Goal: Task Accomplishment & Management: Complete application form

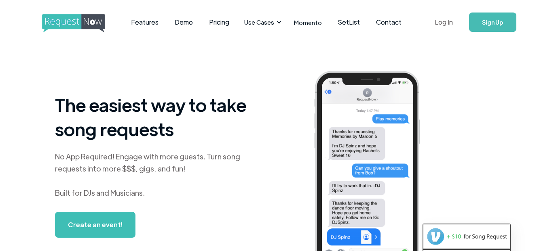
click at [442, 21] on link "Log In" at bounding box center [443, 22] width 34 height 28
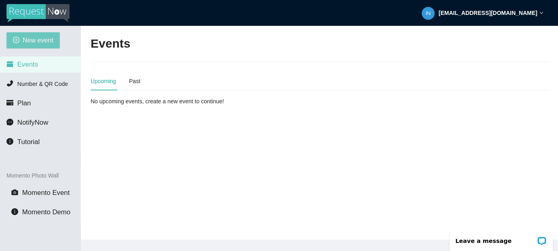
click at [40, 40] on span "New event" at bounding box center [38, 40] width 31 height 10
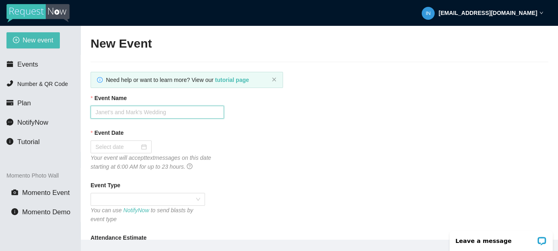
click at [100, 110] on input "Event Name" at bounding box center [157, 112] width 133 height 13
type input "Annapolis HS"
click at [122, 142] on div at bounding box center [121, 147] width 61 height 13
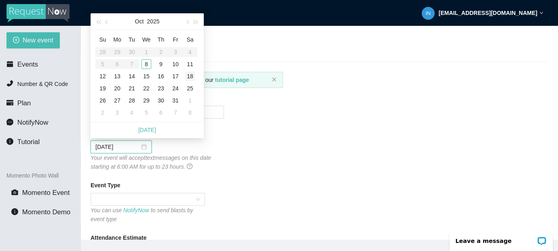
type input "10/18/2025"
type input "10/11/2025"
click at [190, 63] on div "11" at bounding box center [190, 64] width 10 height 10
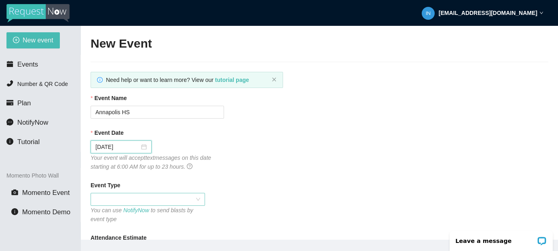
click at [136, 197] on span at bounding box center [147, 200] width 105 height 12
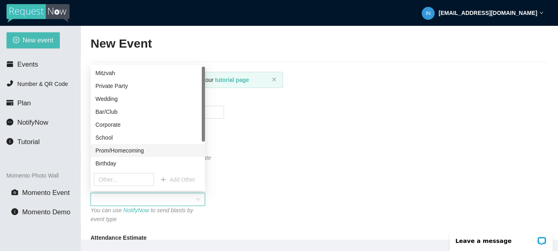
click at [128, 150] on div "Prom/Homecoming" at bounding box center [147, 150] width 105 height 9
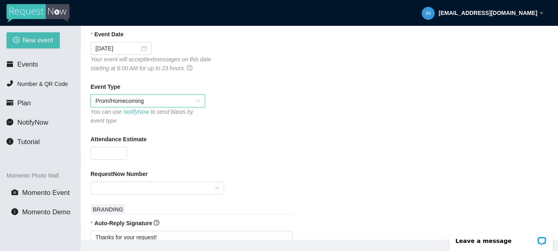
scroll to position [141, 0]
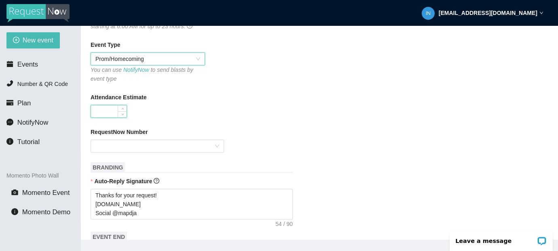
click at [106, 106] on input "Attendance Estimate" at bounding box center [109, 111] width 36 height 12
type input "400"
click at [113, 138] on div "RequestNow Number" at bounding box center [320, 134] width 458 height 12
click at [113, 143] on input "RequestNow Number" at bounding box center [154, 146] width 118 height 12
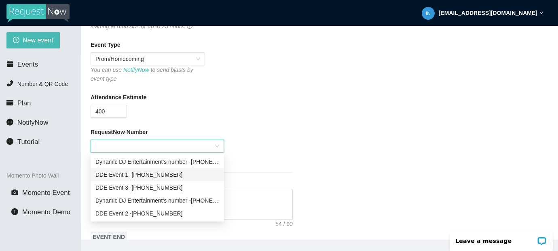
click at [158, 176] on div "DDE Event 1 - (202) 539-2790" at bounding box center [157, 175] width 124 height 9
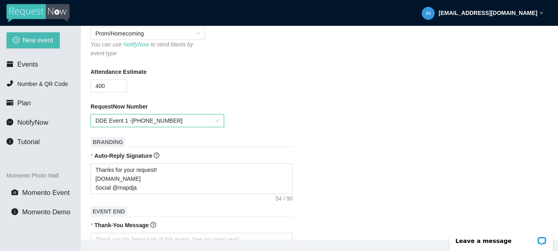
scroll to position [167, 0]
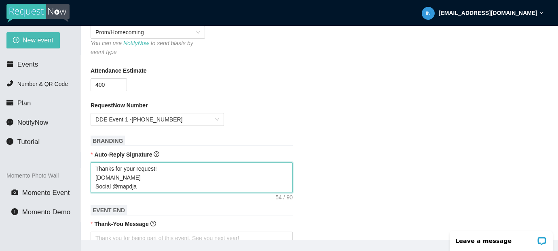
drag, startPoint x: 140, startPoint y: 187, endPoint x: 92, endPoint y: 171, distance: 50.9
click at [92, 171] on textarea "Thanks for your request! www.mapdja.com Social @mapdja" at bounding box center [192, 177] width 202 height 31
type textarea "T"
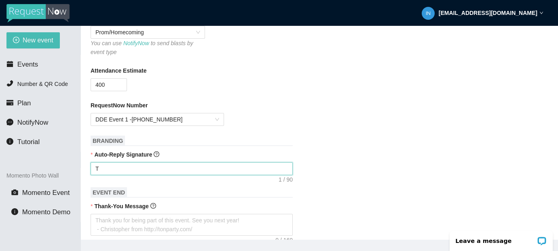
type textarea "Th"
type textarea "Tha"
type textarea "Than"
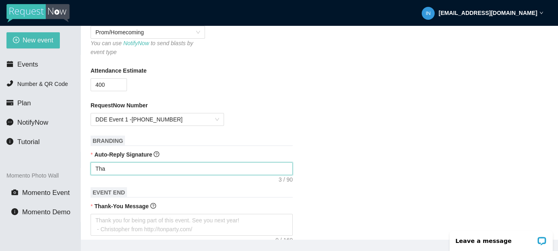
type textarea "Than"
type textarea "Thank"
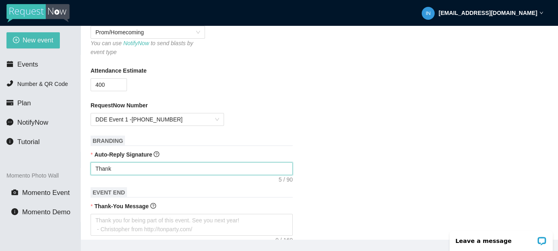
type textarea "Thank y"
type textarea "Thank yo"
type textarea "Thank you"
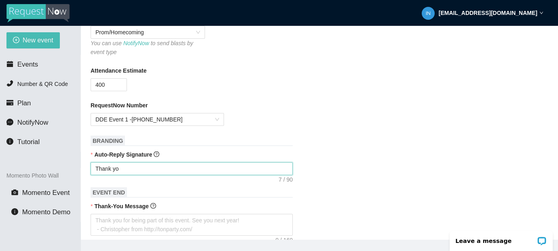
type textarea "Thank you"
type textarea "Thank you f"
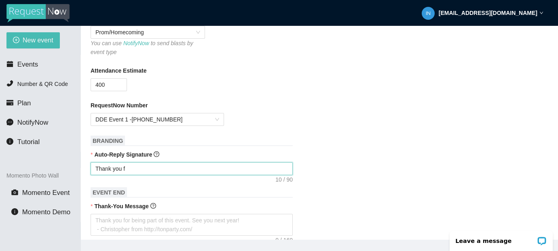
type textarea "Thank you fo"
type textarea "Thank you for"
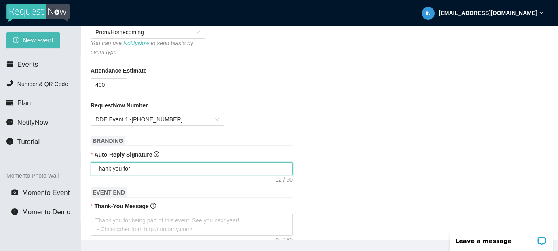
type textarea "Thank you for"
type textarea "Thank you for j"
type textarea "Thank you for jo"
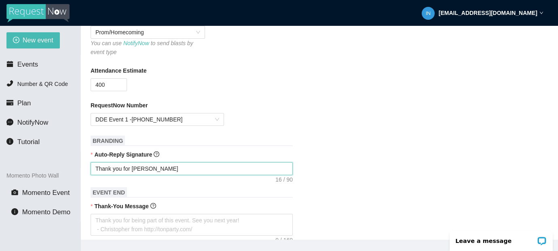
type textarea "Thank you for joi"
type textarea "Thank you for join"
type textarea "Thank you for joini"
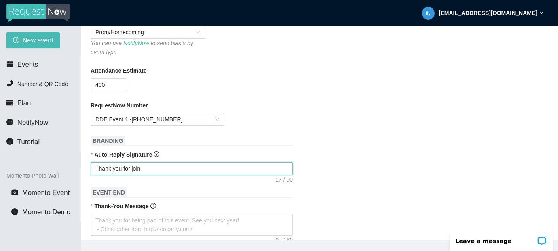
type textarea "Thank you for joini"
type textarea "Thank you for joinin"
type textarea "Thank you for joining"
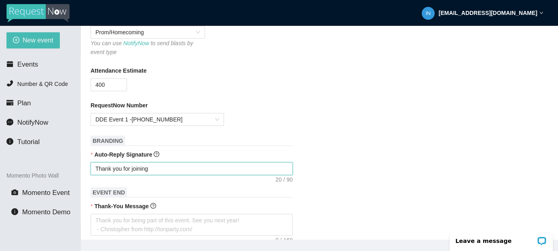
type textarea "Thank you for joining"
type textarea "Thank you for joining u"
type textarea "Thank you for joining uy"
type textarea "Thank you for joining uys"
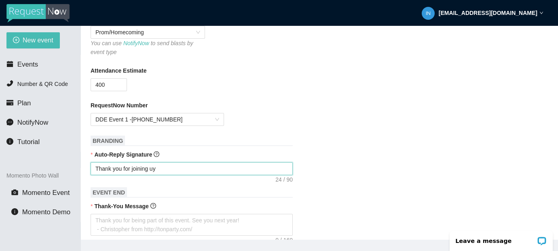
type textarea "Thank you for joining uys"
type textarea "Thank you for joining uy"
type textarea "Thank you for joining u"
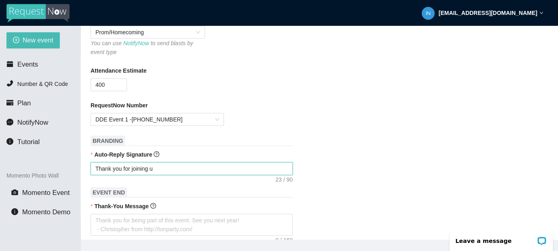
type textarea "Thank you for joining us"
type textarea "Thank you for joining us f"
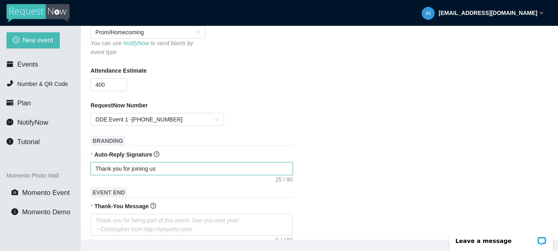
type textarea "Thank you for joining us f"
type textarea "Thank you for joining us fo"
type textarea "Thank you for joining us for"
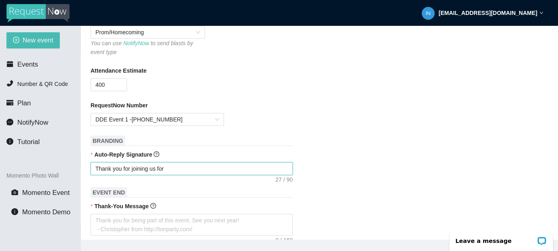
type textarea "Thank you for joining us for"
type textarea "Thank you for joining us for H"
type textarea "Thank you for joining us for Ho"
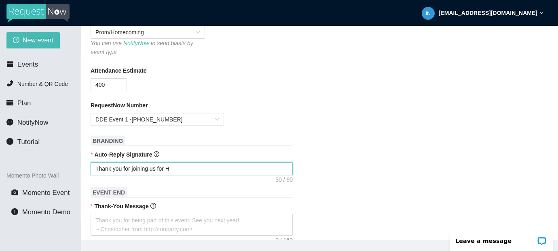
type textarea "Thank you for joining us for Ho"
type textarea "Thank you for joining us for Hom"
type textarea "Thank you for joining us for Home"
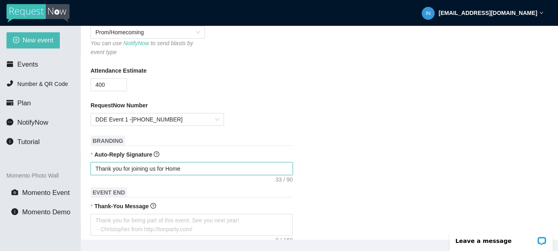
type textarea "Thank you for joining us for Homec"
type textarea "Thank you for joining us for Homeco"
type textarea "Thank you for joining us for Homecom"
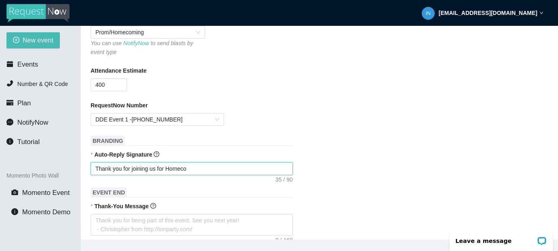
type textarea "Thank you for joining us for Homecom"
type textarea "Thank you for joining us for Homecomi"
type textarea "Thank you for joining us for Homecomin"
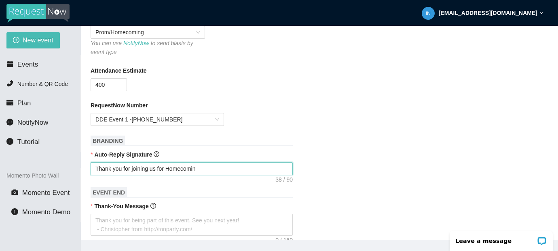
type textarea "Thank you for joining us for Homecoming"
type textarea "Thank you for joining us for Homecoming 2"
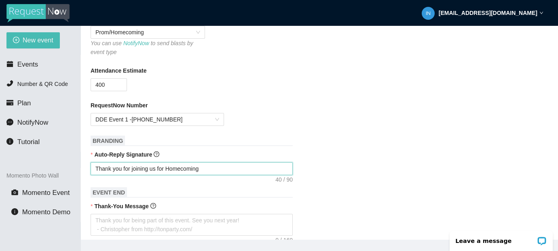
type textarea "Thank you for joining us for Homecoming 2"
type textarea "Thank you for joining us for Homecoming 20"
type textarea "Thank you for joining us for Homecoming 202"
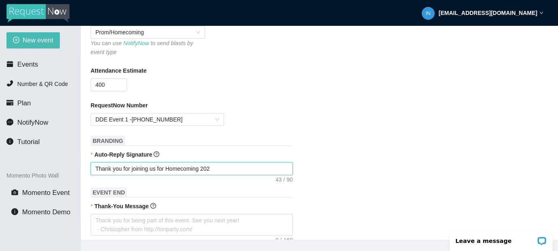
type textarea "Thank you for joining us for Homecoming 2025"
type textarea "Thank you for joining us for Homecoming 2025 @"
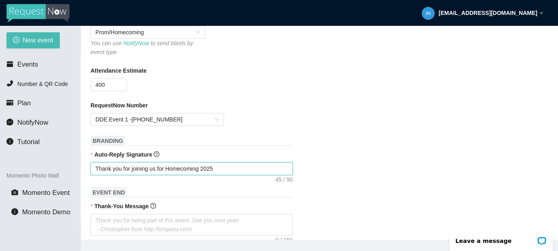
type textarea "Thank you for joining us for Homecoming 2025 @"
type textarea "Thank you for joining us for Homecoming 2025 @ A"
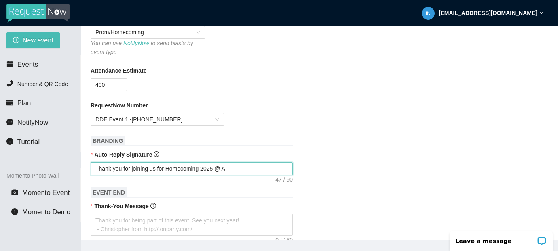
type textarea "Thank you for joining us for Homecoming 2025 @ An"
type textarea "Thank you for joining us for Homecoming 2025 @ Ann"
type textarea "Thank you for joining us for Homecoming 2025 @ Anna"
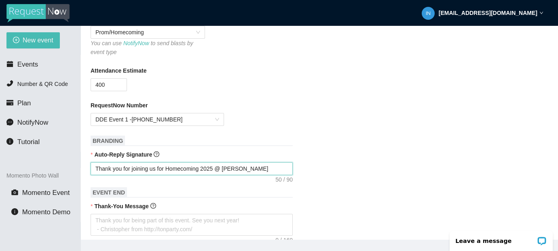
type textarea "Thank you for joining us for Homecoming 2025 @ Anna"
type textarea "Thank you for joining us for Homecoming 2025 @ Annap"
type textarea "Thank you for joining us for Homecoming 2025 @ Annapo"
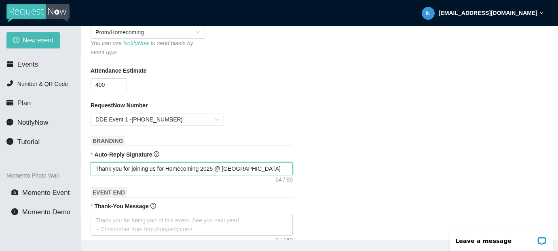
type textarea "Thank you for joining us for Homecoming 2025 @ Annapol"
type textarea "Thank you for joining us for Homecoming 2025 @ Annapoli"
type textarea "Thank you for joining us for Homecoming 2025 @ Annapolis"
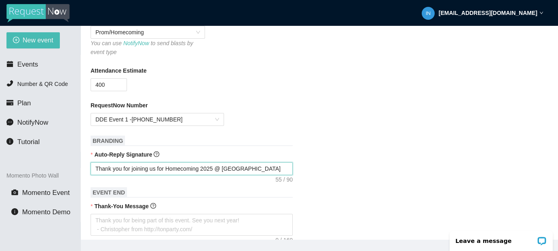
type textarea "Thank you for joining us for Homecoming 2025 @ Annapolis"
type textarea "Thank you for joining us for Homecoming 2025 @ Annapolis H"
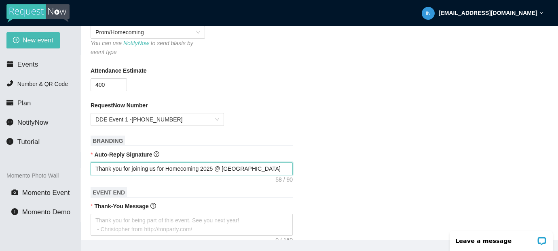
type textarea "Thank you for joining us for Homecoming 2025 @ Annapolis HS"
type textarea "Thank you for joining us for Homecoming 2025 @ Annapolis HS!"
drag, startPoint x: 165, startPoint y: 169, endPoint x: 93, endPoint y: 169, distance: 71.9
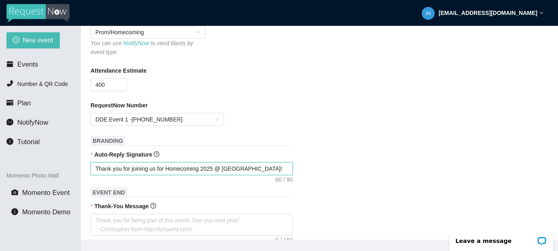
click at [93, 169] on textarea "Thank you for joining us for Homecoming 2025 @ Annapolis HS!" at bounding box center [192, 168] width 202 height 13
type textarea "W Homecoming 2025 @ Annapolis HS!"
type textarea "We Homecoming 2025 @ Annapolis HS!"
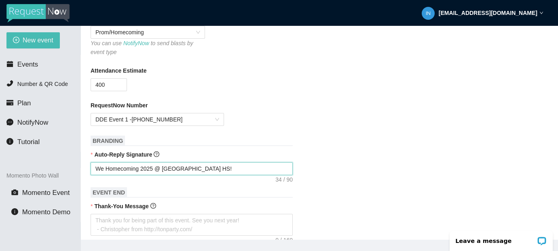
type textarea "Wel Homecoming 2025 @ Annapolis HS!"
type textarea "Welo Homecoming 2025 @ Annapolis HS!"
type textarea "Weloc Homecoming 2025 @ Annapolis HS!"
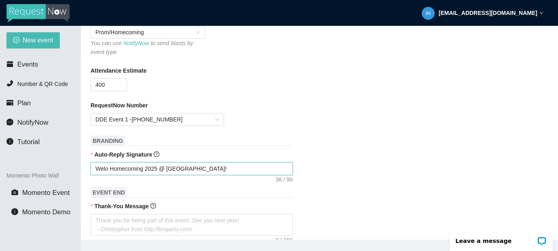
type textarea "Weloc Homecoming 2025 @ Annapolis HS!"
type textarea "Welocm Homecoming 2025 @ Annapolis HS!"
type textarea "Welocme Homecoming 2025 @ Annapolis HS!"
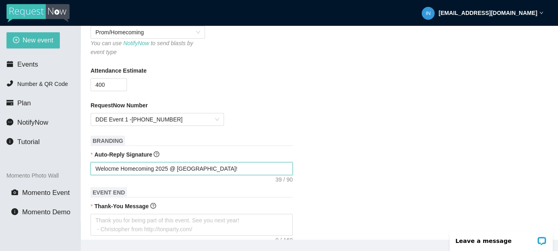
type textarea "Welocm Homecoming 2025 @ Annapolis HS!"
type textarea "Weloc Homecoming 2025 @ Annapolis HS!"
type textarea "Welo Homecoming 2025 @ Annapolis HS!"
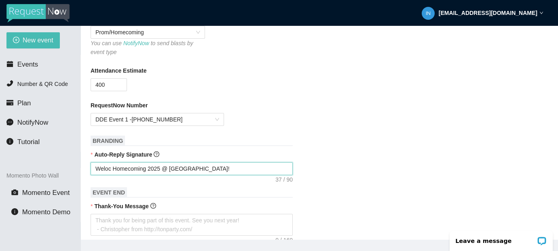
type textarea "Welo Homecoming 2025 @ Annapolis HS!"
type textarea "Wel Homecoming 2025 @ Annapolis HS!"
type textarea "Welc Homecoming 2025 @ Annapolis HS!"
type textarea "Welco Homecoming 2025 @ Annapolis HS!"
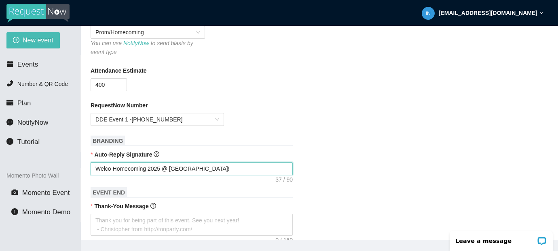
type textarea "Welcom Homecoming 2025 @ Annapolis HS!"
type textarea "Welcome Homecoming 2025 @ Annapolis HS!"
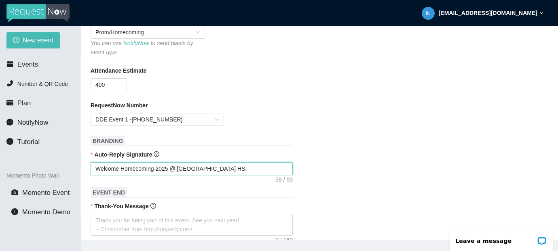
type textarea "Welcome Homecoming 2025 @ Annapolis HS!"
type textarea "Welcome t Homecoming 2025 @ Annapolis HS!"
type textarea "Welcome to Homecoming 2025 @ Annapolis HS!"
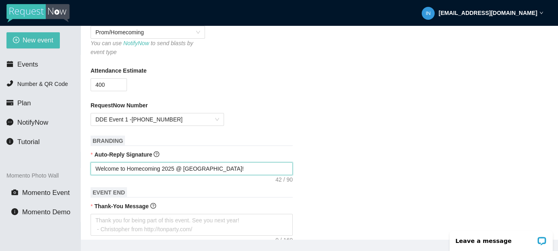
click at [235, 168] on textarea "Welcome to Homecoming 2025 @ Annapolis HS!" at bounding box center [192, 168] width 202 height 13
type textarea "Welcome to Homecoming 2025 @ Annapolis HS!"
type textarea "Welcome to Homecoming 2025 @ Annapolis HS! T"
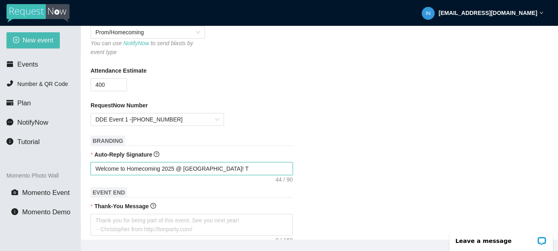
type textarea "Welcome to Homecoming 2025 @ Annapolis HS! Th"
type textarea "Welcome to Homecoming 2025 @ Annapolis HS! The"
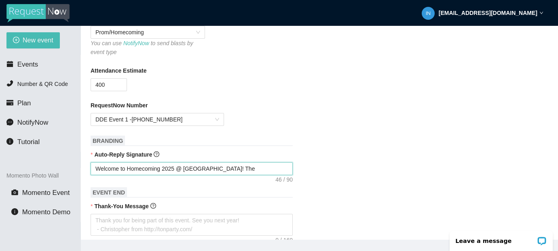
type textarea "Welcome to Homecoming 2025 @ Annapolis HS! The"
type textarea "Welcome to Homecoming 2025 @ Annapolis HS! The D"
type textarea "Welcome to Homecoming 2025 @ Annapolis HS! The DJ"
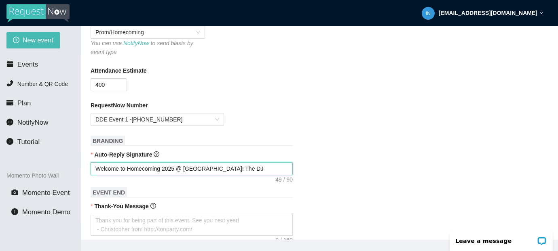
type textarea "Welcome to Homecoming 2025 @ Annapolis HS! The DJ"
type textarea "Welcome to Homecoming 2025 @ Annapolis HS! The DJ h"
type textarea "Welcome to Homecoming 2025 @ Annapolis HS! The DJ ha"
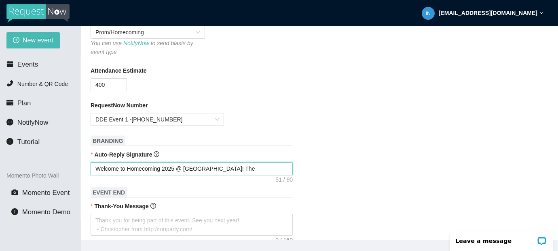
type textarea "Welcome to Homecoming 2025 @ Annapolis HS! The DJ ha"
type textarea "Welcome to Homecoming 2025 @ Annapolis HS! The DJ has"
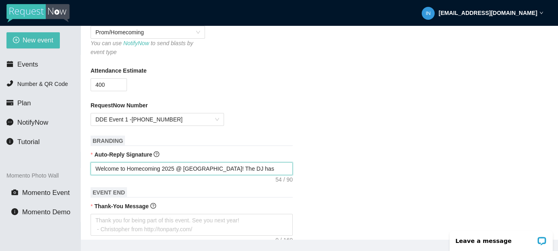
type textarea "Welcome to Homecoming 2025 @ Annapolis HS! The DJ has r"
type textarea "Welcome to Homecoming 2025 @ Annapolis HS! The DJ has re"
type textarea "Welcome to Homecoming 2025 @ Annapolis HS! The DJ has rec"
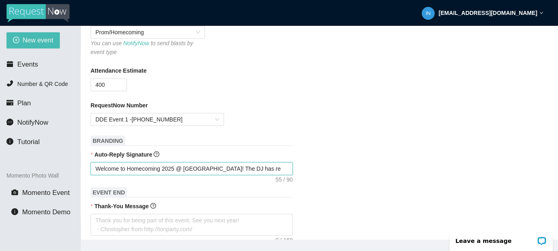
type textarea "Welcome to Homecoming 2025 @ Annapolis HS! The DJ has rec"
type textarea "Welcome to Homecoming 2025 @ Annapolis HS! The DJ has rece"
type textarea "Welcome to Homecoming 2025 @ Annapolis HS! The DJ has recei"
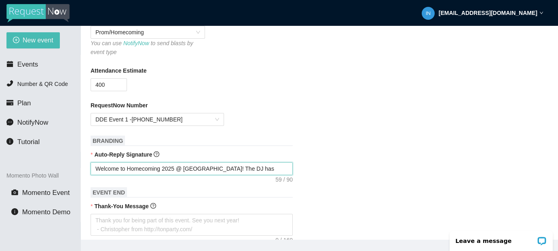
type textarea "Welcome to Homecoming 2025 @ Annapolis HS! The DJ has receiv"
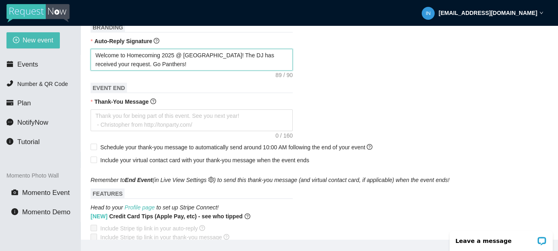
scroll to position [326, 0]
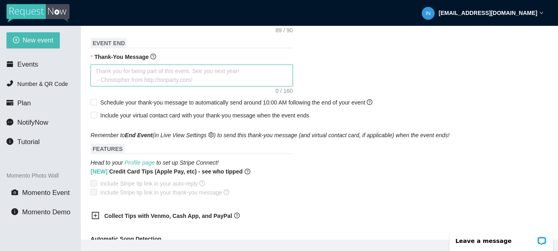
click at [232, 76] on textarea "Thank-You Message" at bounding box center [192, 76] width 202 height 22
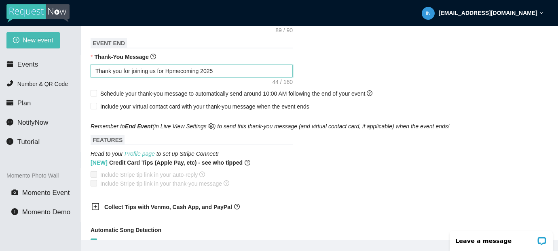
click at [173, 72] on textarea "Thank you for joining us for Hpmecoming 2025" at bounding box center [192, 71] width 202 height 13
click at [218, 74] on textarea "Thank you for joining us for Homecoming 2025" at bounding box center [192, 71] width 202 height 13
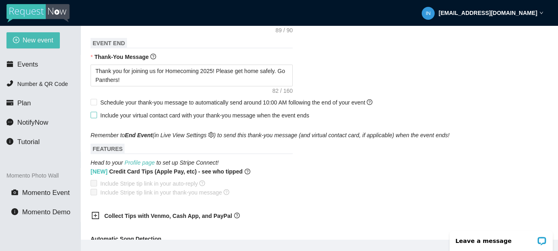
click at [96, 115] on input "Include your virtual contact card with your thank-you message when the event en…" at bounding box center [94, 115] width 6 height 6
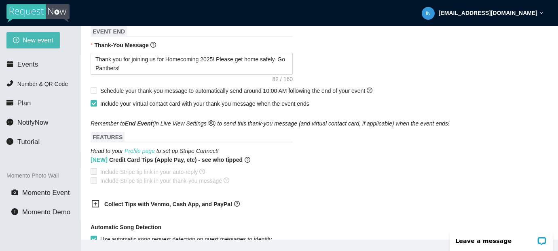
scroll to position [514, 0]
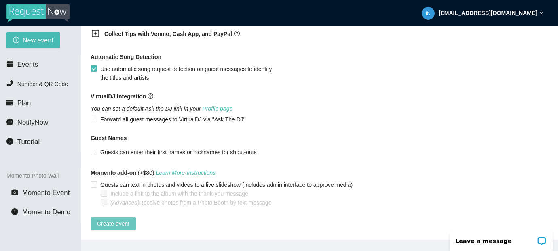
click at [113, 219] on span "Create event" at bounding box center [113, 223] width 32 height 9
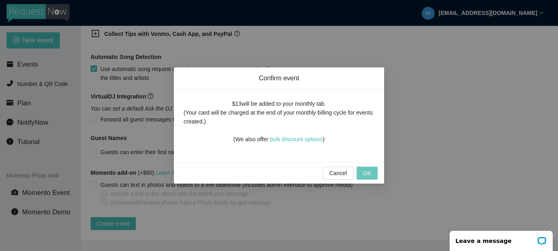
click at [366, 177] on span "OK" at bounding box center [367, 173] width 8 height 9
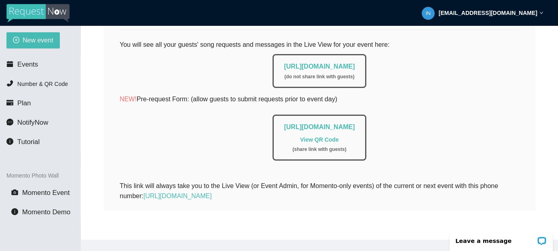
scroll to position [0, 0]
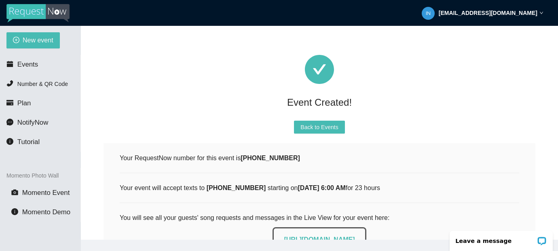
click at [365, 127] on div "Back to Events" at bounding box center [319, 127] width 432 height 13
click at [339, 127] on button "Back to Events" at bounding box center [319, 127] width 51 height 13
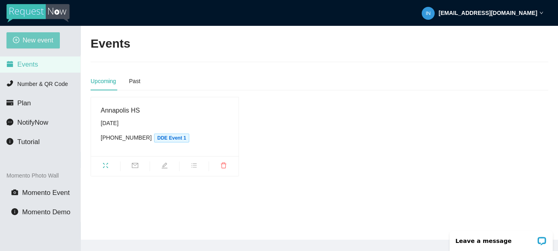
click at [46, 34] on button "New event" at bounding box center [32, 40] width 53 height 16
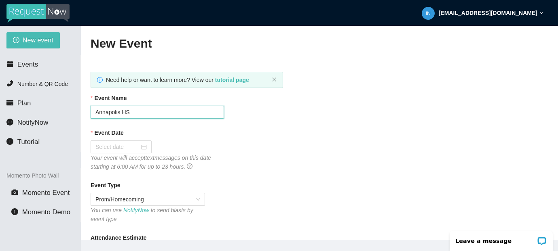
drag, startPoint x: 121, startPoint y: 112, endPoint x: 90, endPoint y: 111, distance: 31.1
click at [90, 111] on main "New Event Need help or want to learn more? View our tutorial page Event Name An…" at bounding box center [319, 133] width 477 height 214
click at [123, 147] on input "Event Date" at bounding box center [117, 147] width 44 height 9
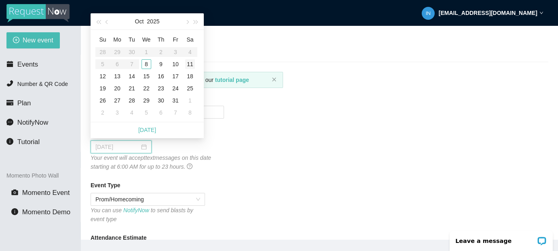
click at [191, 63] on div "11" at bounding box center [190, 64] width 10 height 10
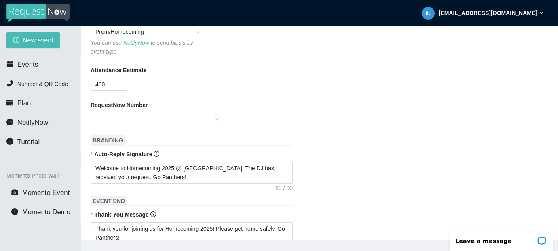
scroll to position [190, 0]
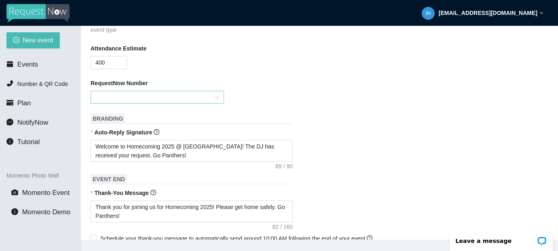
click at [182, 94] on input "RequestNow Number" at bounding box center [154, 97] width 118 height 12
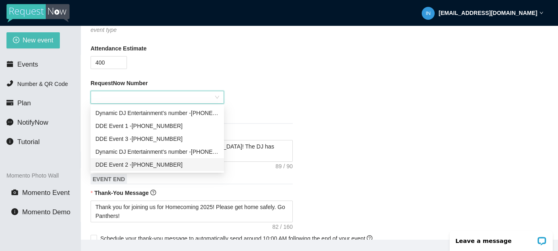
click at [153, 165] on div "DDE Event 2 - (202) 539-7860" at bounding box center [157, 164] width 124 height 9
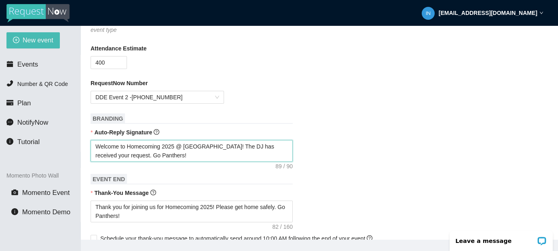
click at [160, 156] on textarea "Welcome to Homecoming 2025 @ Annapolis HS! The DJ has received your request. Go…" at bounding box center [192, 151] width 202 height 22
drag, startPoint x: 211, startPoint y: 146, endPoint x: 188, endPoint y: 146, distance: 23.4
click at [188, 146] on textarea "Welcome to Homecoming 2025 @ Annapolis HS! The DJ has received your request. Go…" at bounding box center [192, 151] width 202 height 22
click at [193, 156] on textarea "Welcome to Homecoming 2025 @ Glenelg HS! The DJ has received your request. Go G…" at bounding box center [192, 151] width 202 height 22
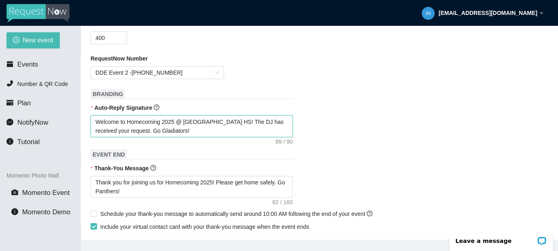
scroll to position [222, 0]
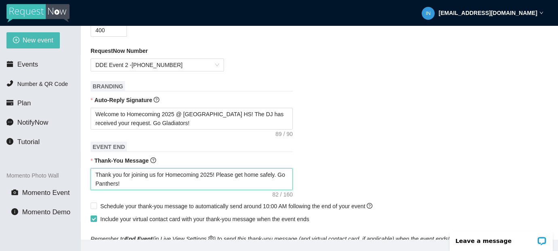
click at [124, 184] on textarea "Thank you for joining us for Homecoming 2025! Please get home safely. Go Panthe…" at bounding box center [192, 180] width 202 height 22
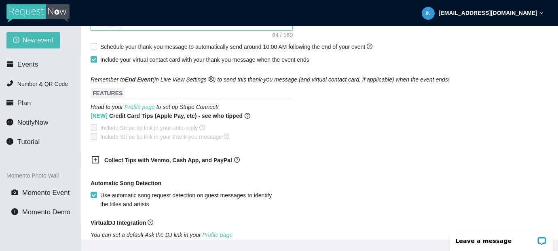
scroll to position [514, 0]
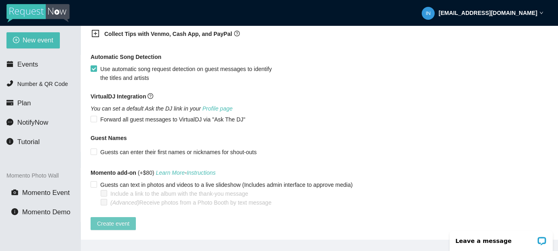
click at [121, 219] on span "Create event" at bounding box center [113, 223] width 32 height 9
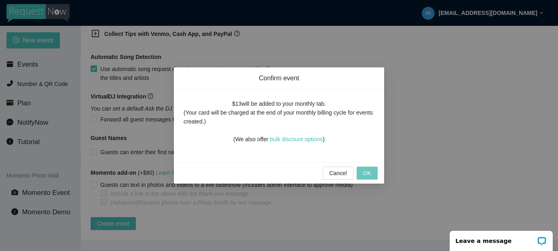
click at [376, 170] on button "OK" at bounding box center [367, 173] width 21 height 13
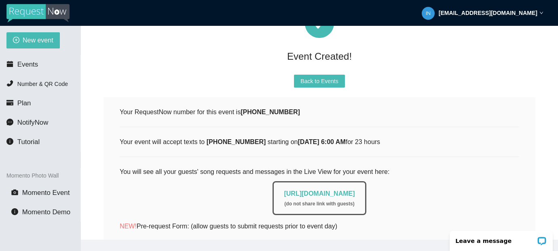
scroll to position [0, 0]
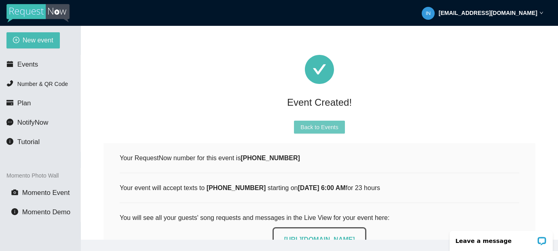
click at [306, 123] on span "Back to Events" at bounding box center [319, 127] width 38 height 9
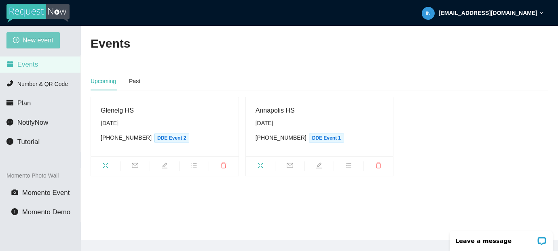
click at [42, 36] on span "New event" at bounding box center [38, 40] width 31 height 10
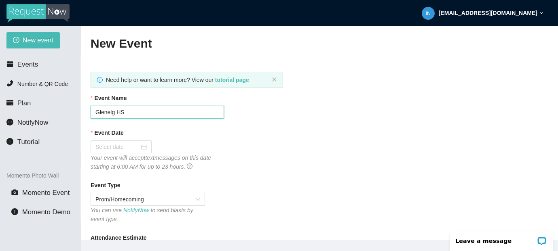
drag, startPoint x: 115, startPoint y: 113, endPoint x: 93, endPoint y: 112, distance: 21.8
click at [93, 112] on input "Glenelg HS" at bounding box center [157, 112] width 133 height 13
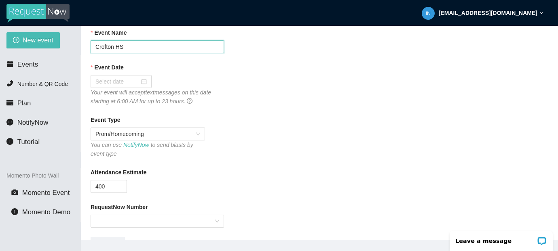
scroll to position [71, 0]
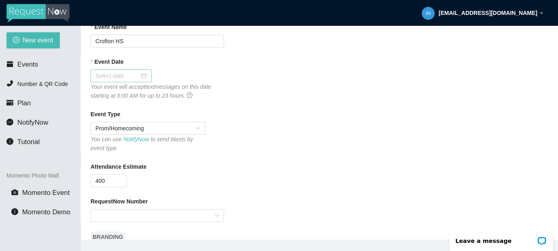
click at [132, 78] on input "Event Date" at bounding box center [117, 76] width 44 height 9
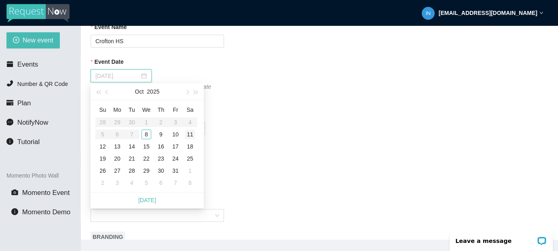
click at [191, 133] on div "11" at bounding box center [190, 135] width 10 height 10
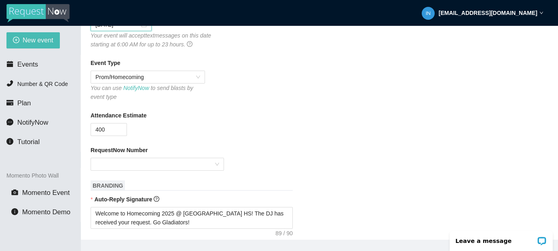
scroll to position [133, 0]
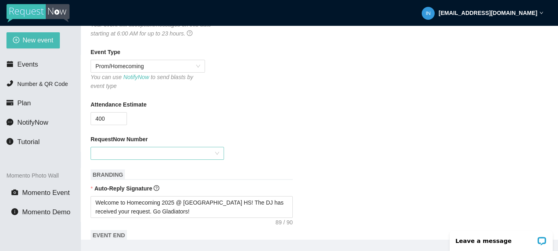
click at [190, 155] on input "RequestNow Number" at bounding box center [154, 154] width 118 height 12
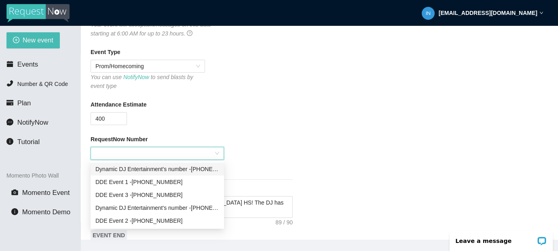
click at [197, 169] on div "Dynamic DJ Entertainment's number - (771) 208-4194" at bounding box center [157, 169] width 124 height 9
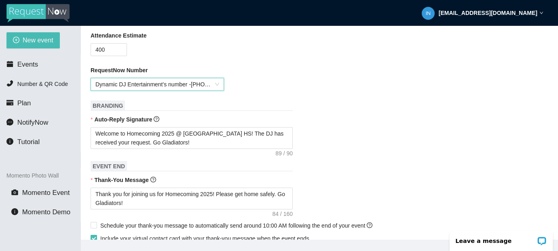
scroll to position [216, 0]
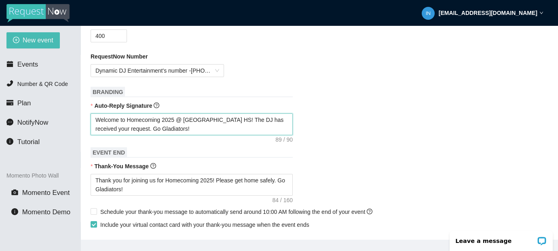
drag, startPoint x: 205, startPoint y: 120, endPoint x: 188, endPoint y: 119, distance: 17.8
click at [188, 119] on textarea "Welcome to Homecoming 2025 @ Glenelg HS! The DJ has received your request. Go G…" at bounding box center [192, 125] width 202 height 22
drag, startPoint x: 151, startPoint y: 129, endPoint x: 129, endPoint y: 128, distance: 22.2
click at [129, 128] on textarea "Welcome to Homecoming 2025 @ Crofton HS! The DJ has received your request. Go G…" at bounding box center [192, 125] width 202 height 22
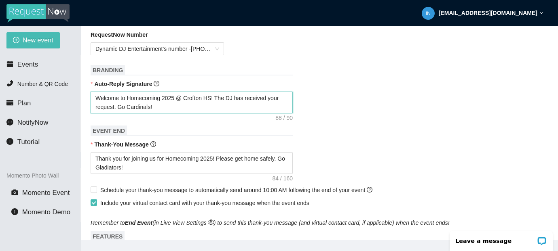
scroll to position [240, 0]
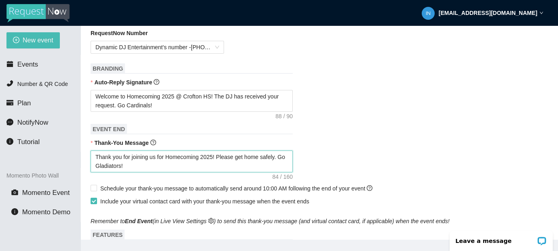
click at [116, 166] on textarea "Thank you for joining us for Homecoming 2025! Please get home safely. Go Gladia…" at bounding box center [192, 162] width 202 height 22
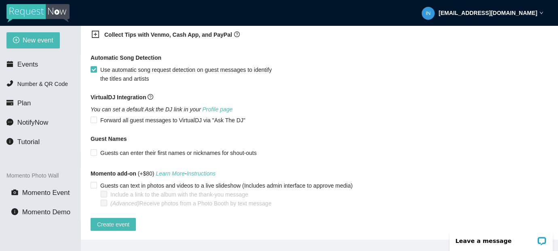
scroll to position [514, 0]
click at [123, 220] on span "Create event" at bounding box center [113, 223] width 32 height 9
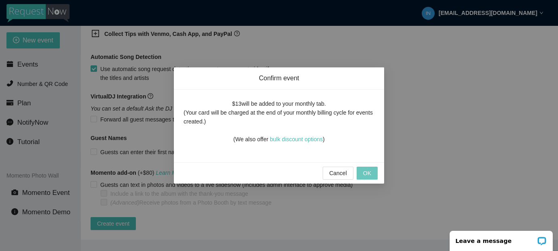
click at [375, 175] on button "OK" at bounding box center [367, 173] width 21 height 13
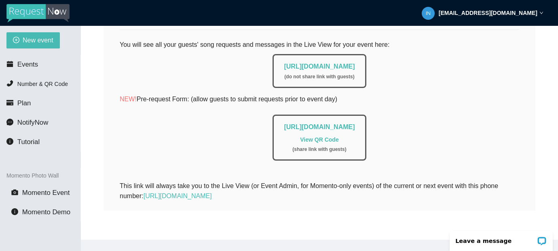
scroll to position [0, 0]
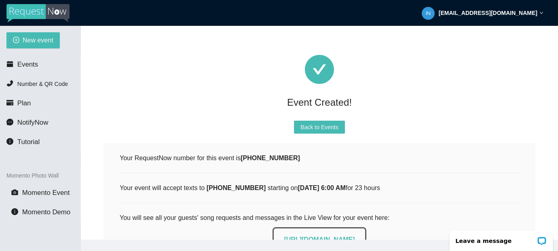
click at [523, 13] on strong "info@mapdja.com" at bounding box center [488, 13] width 99 height 6
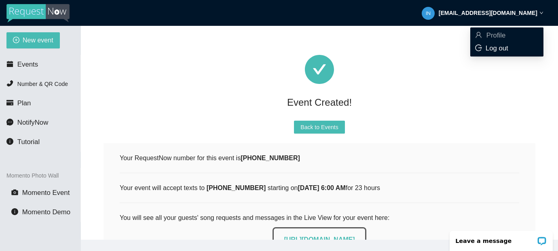
click at [492, 48] on span "Log out" at bounding box center [496, 48] width 23 height 8
